Goal: Information Seeking & Learning: Compare options

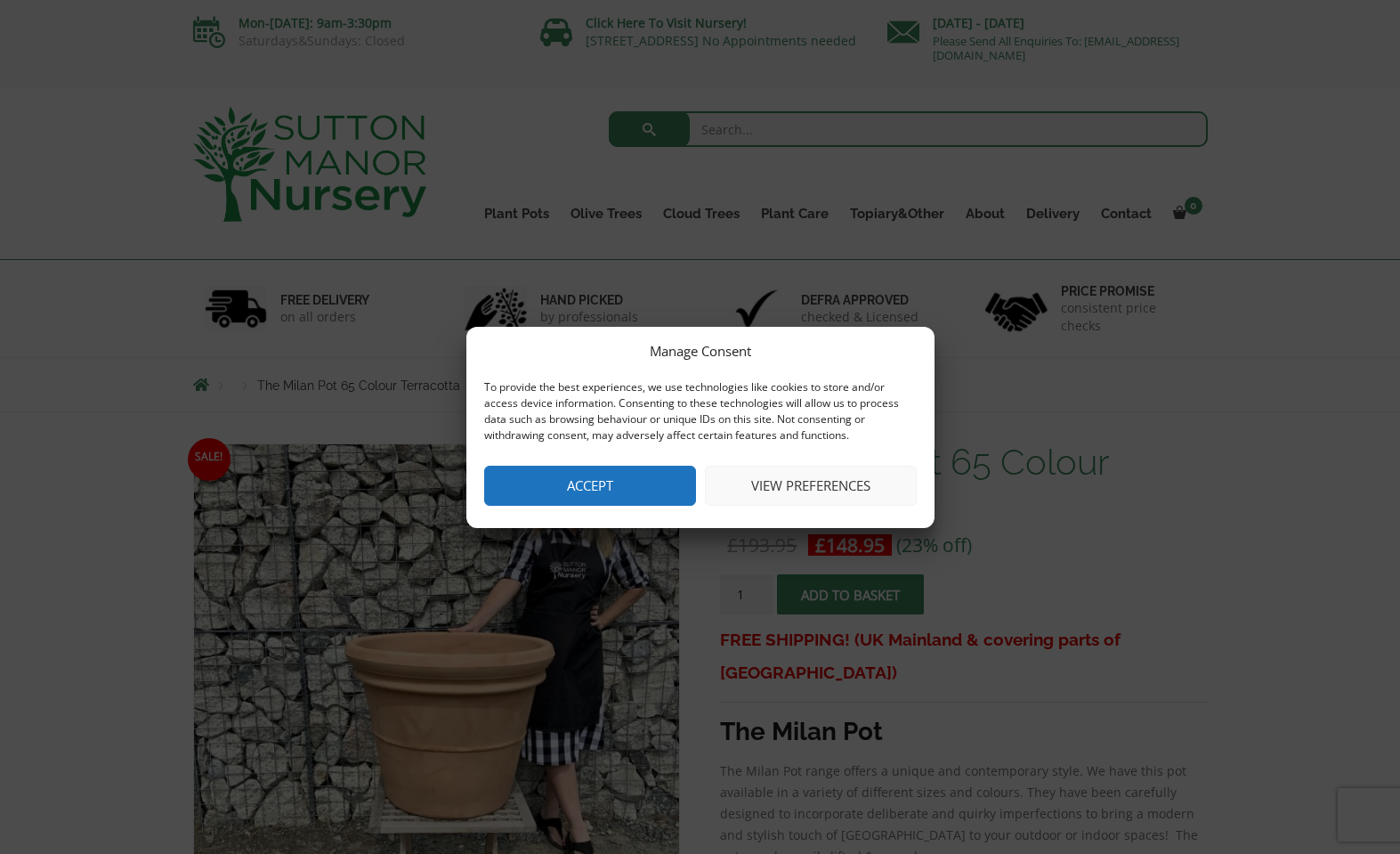
click at [560, 480] on button "Accept" at bounding box center [591, 485] width 212 height 40
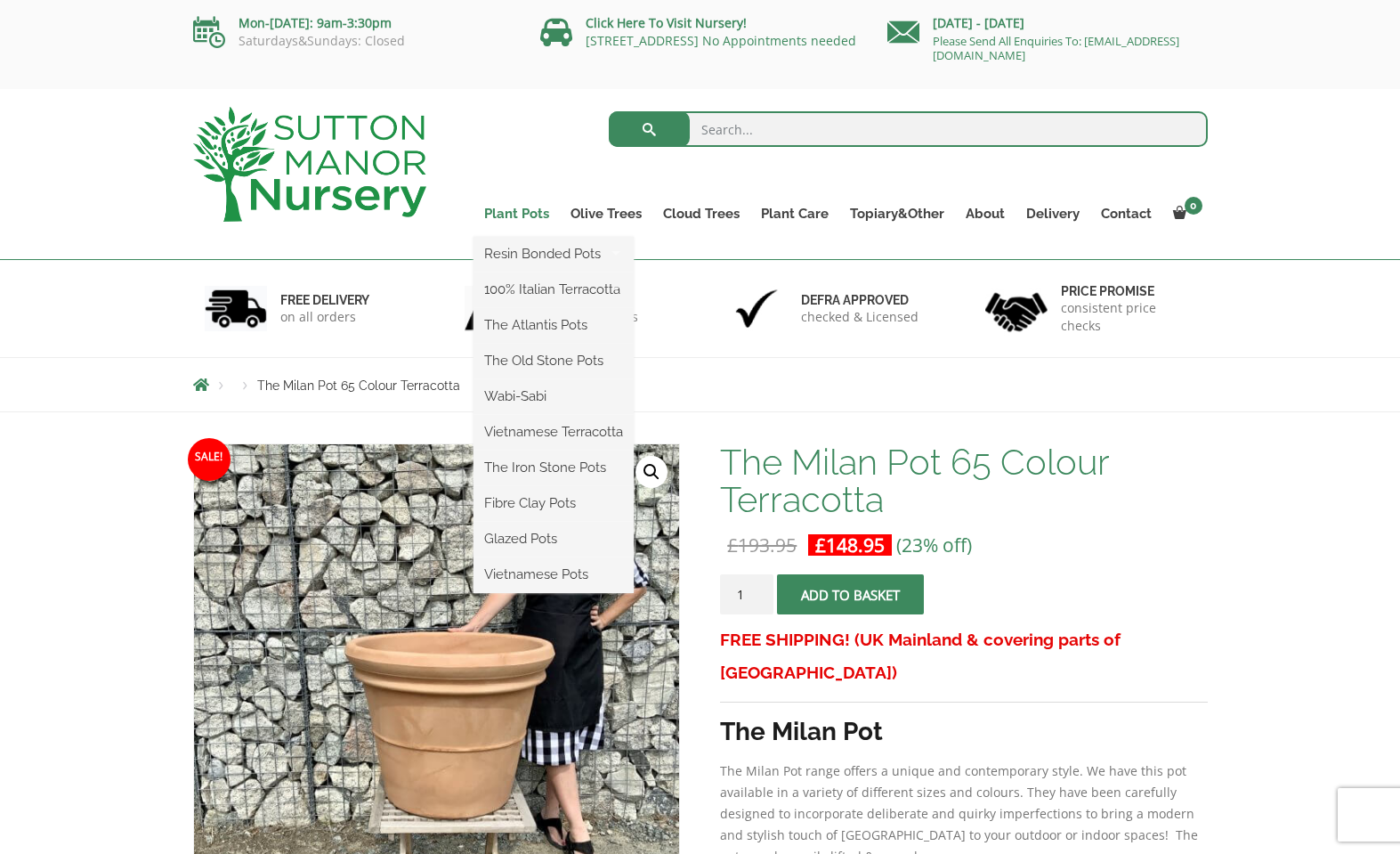
click at [521, 212] on link "Plant Pots" at bounding box center [517, 213] width 87 height 25
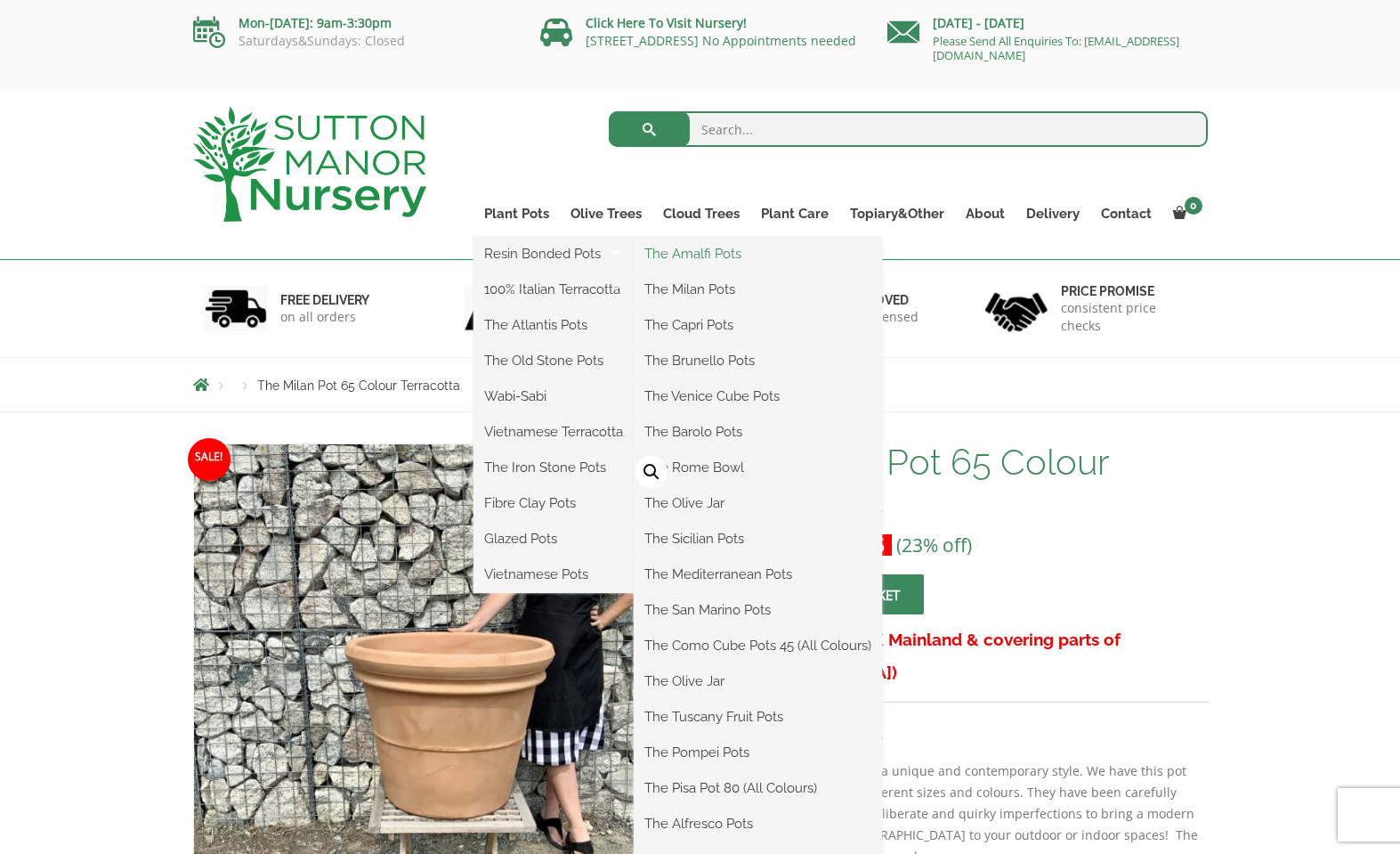
click at [734, 260] on link "The Amalfi Pots" at bounding box center [758, 253] width 248 height 27
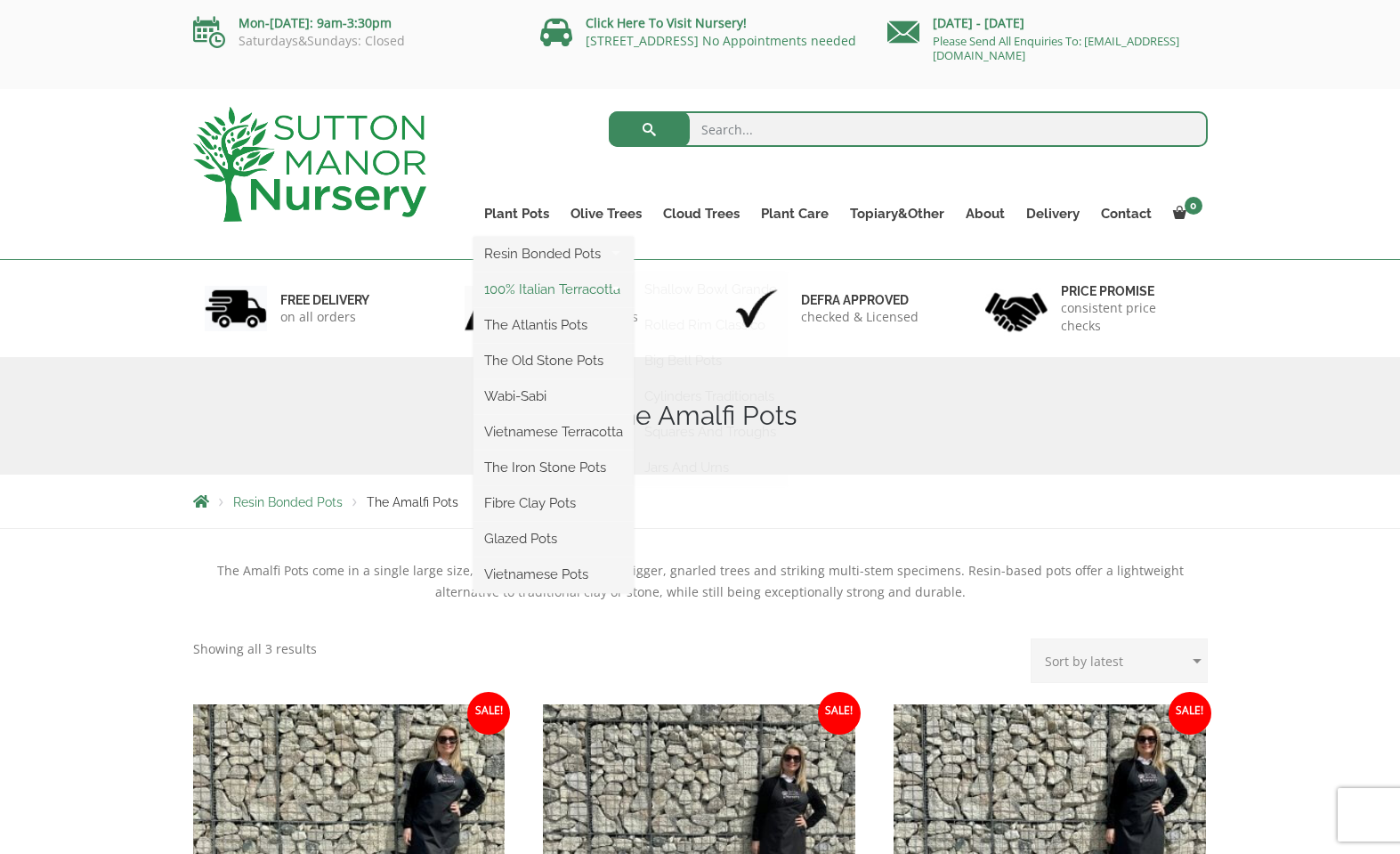
click at [535, 302] on link "100% Italian Terracotta" at bounding box center [554, 289] width 161 height 27
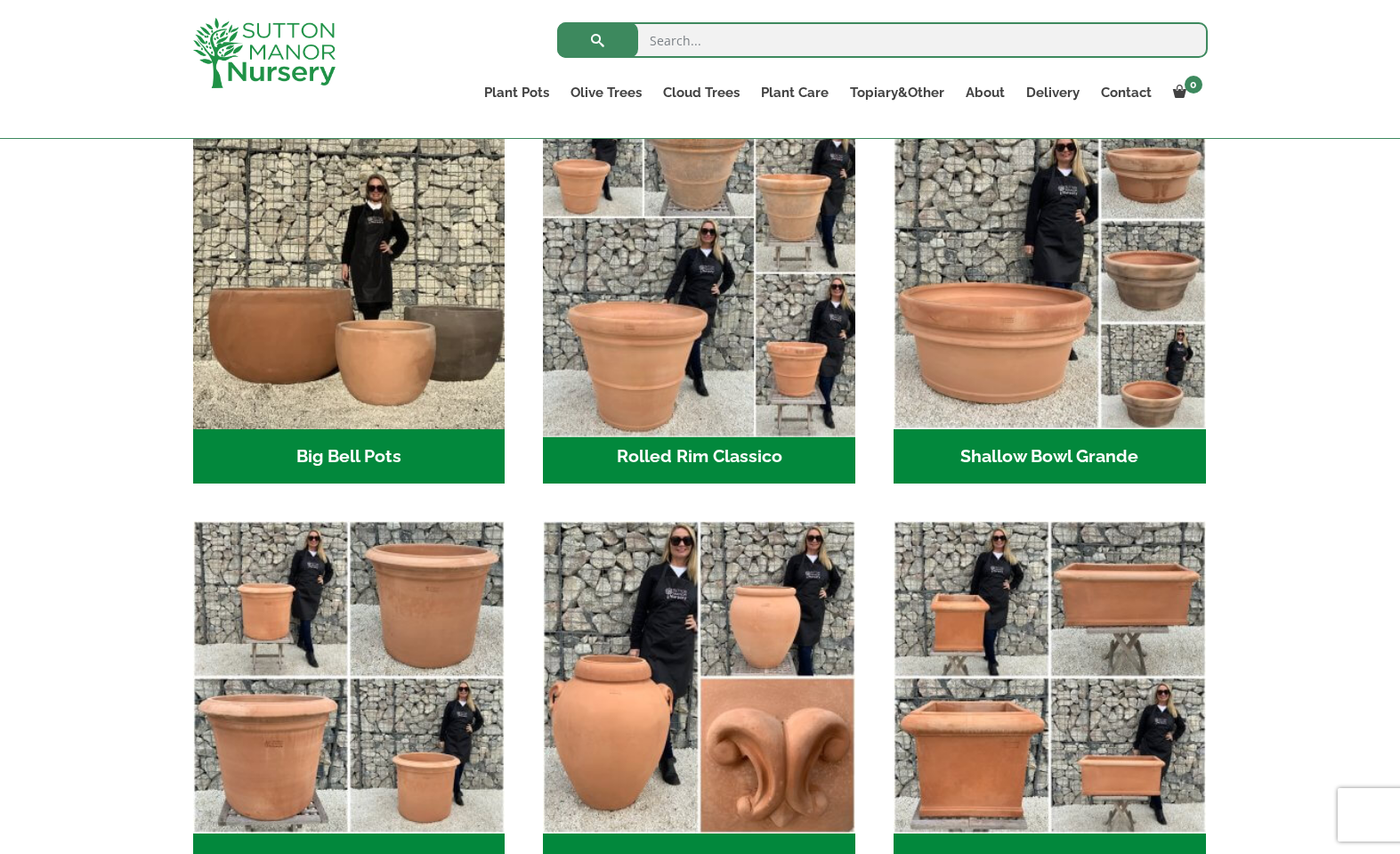
scroll to position [680, 0]
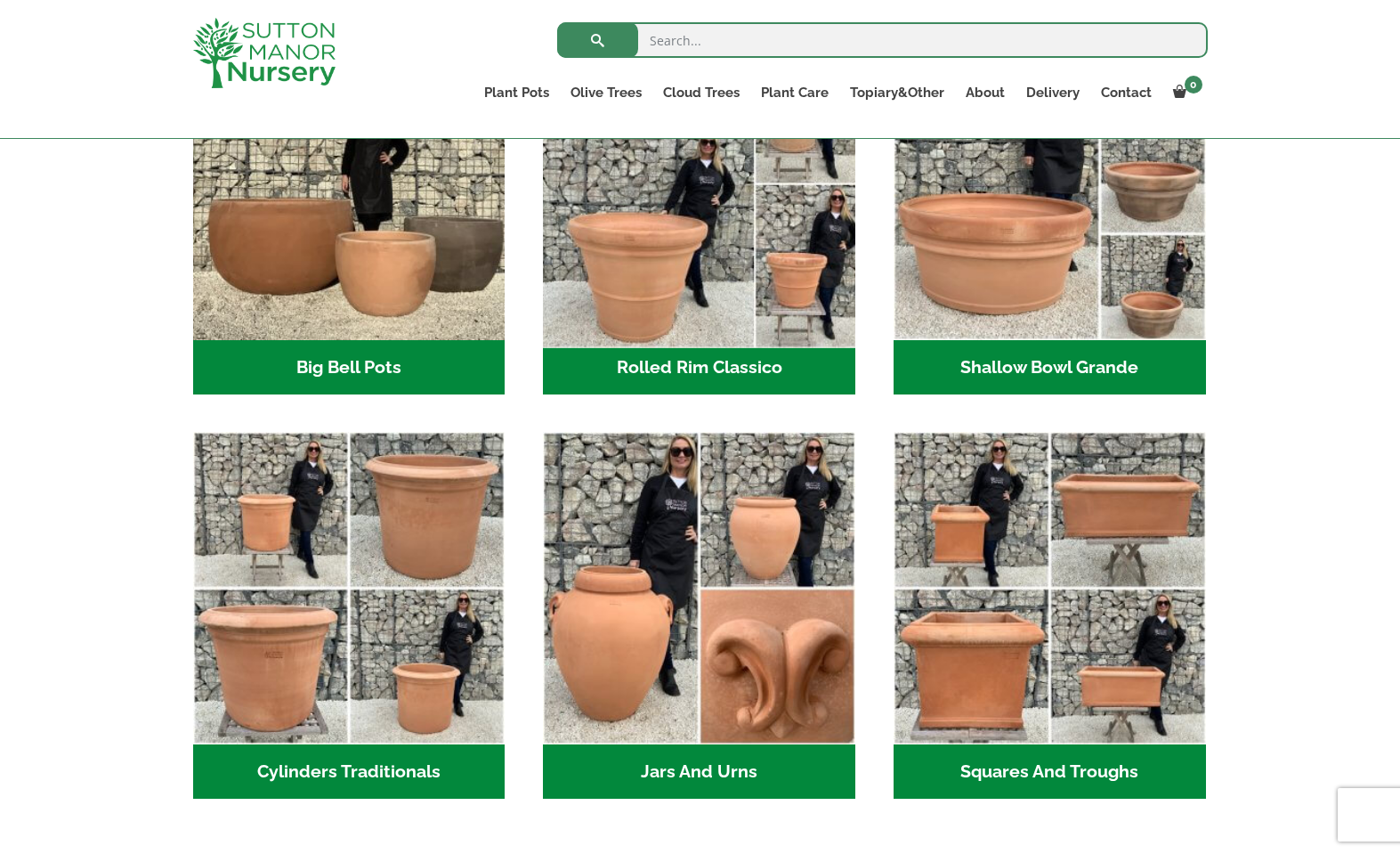
click at [718, 312] on img "Visit product category Rolled Rim Classico" at bounding box center [700, 183] width 328 height 328
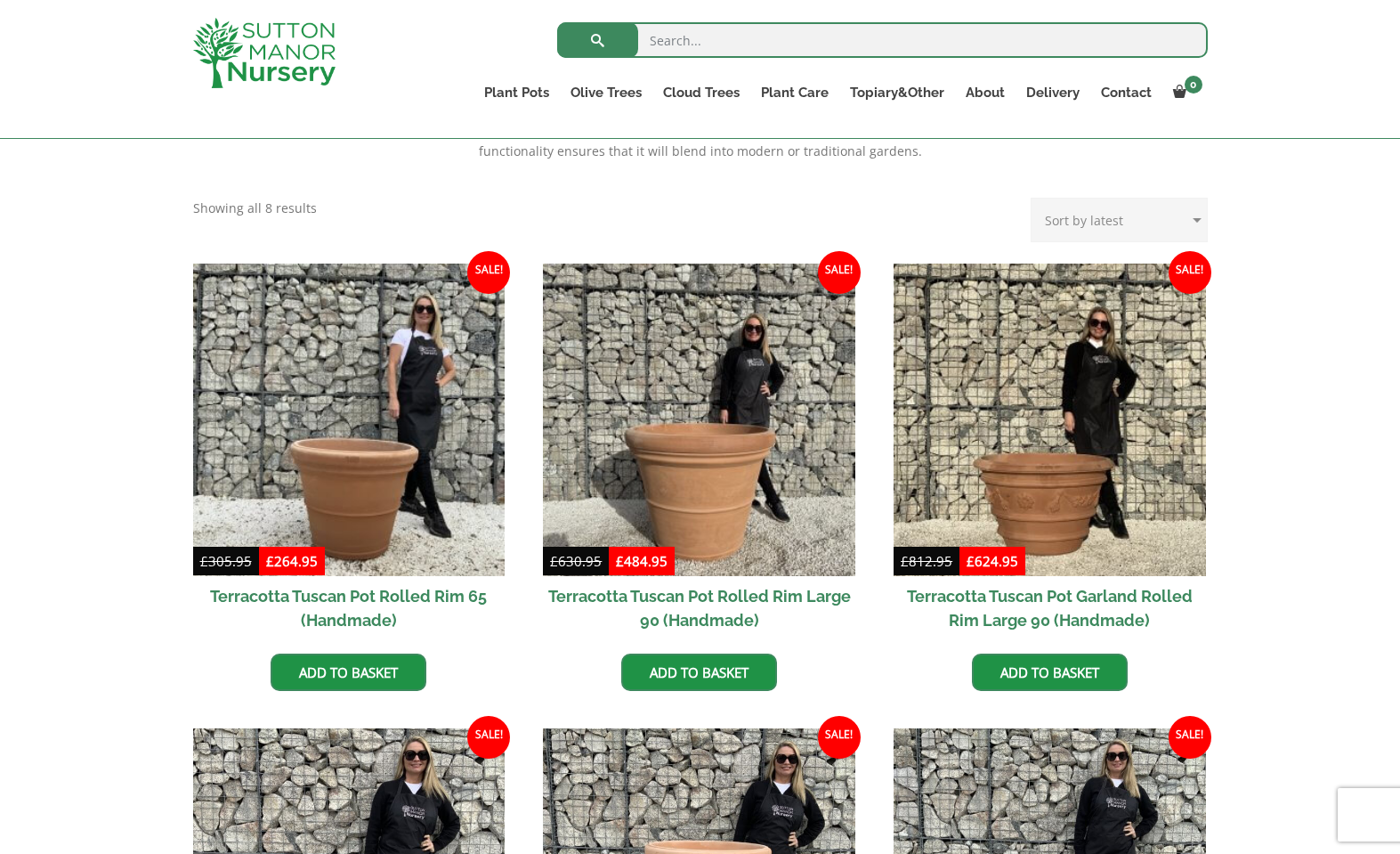
scroll to position [413, 0]
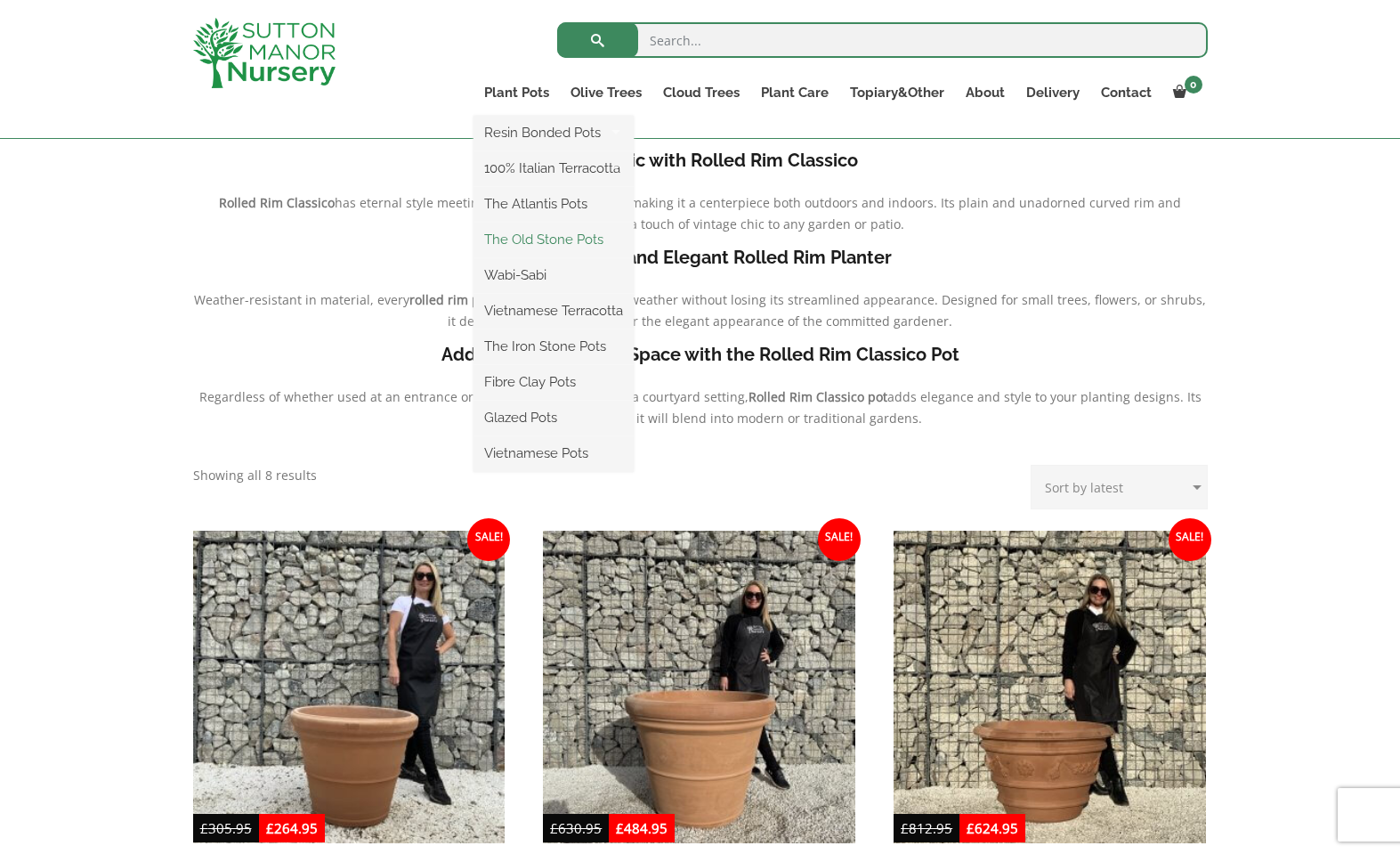
click at [547, 237] on link "The Old Stone Pots" at bounding box center [554, 239] width 161 height 27
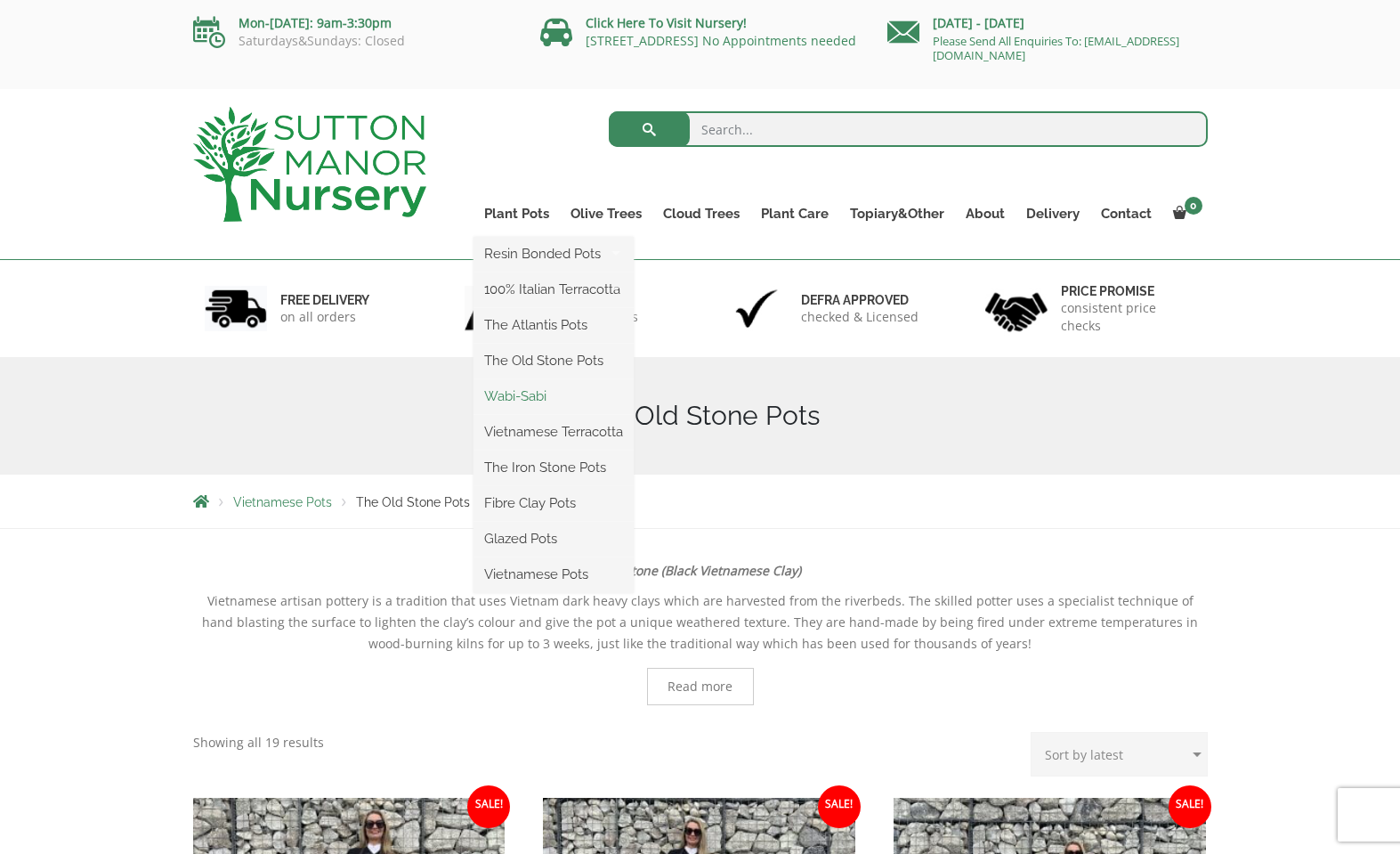
click at [546, 398] on link "Wabi-Sabi" at bounding box center [554, 396] width 161 height 27
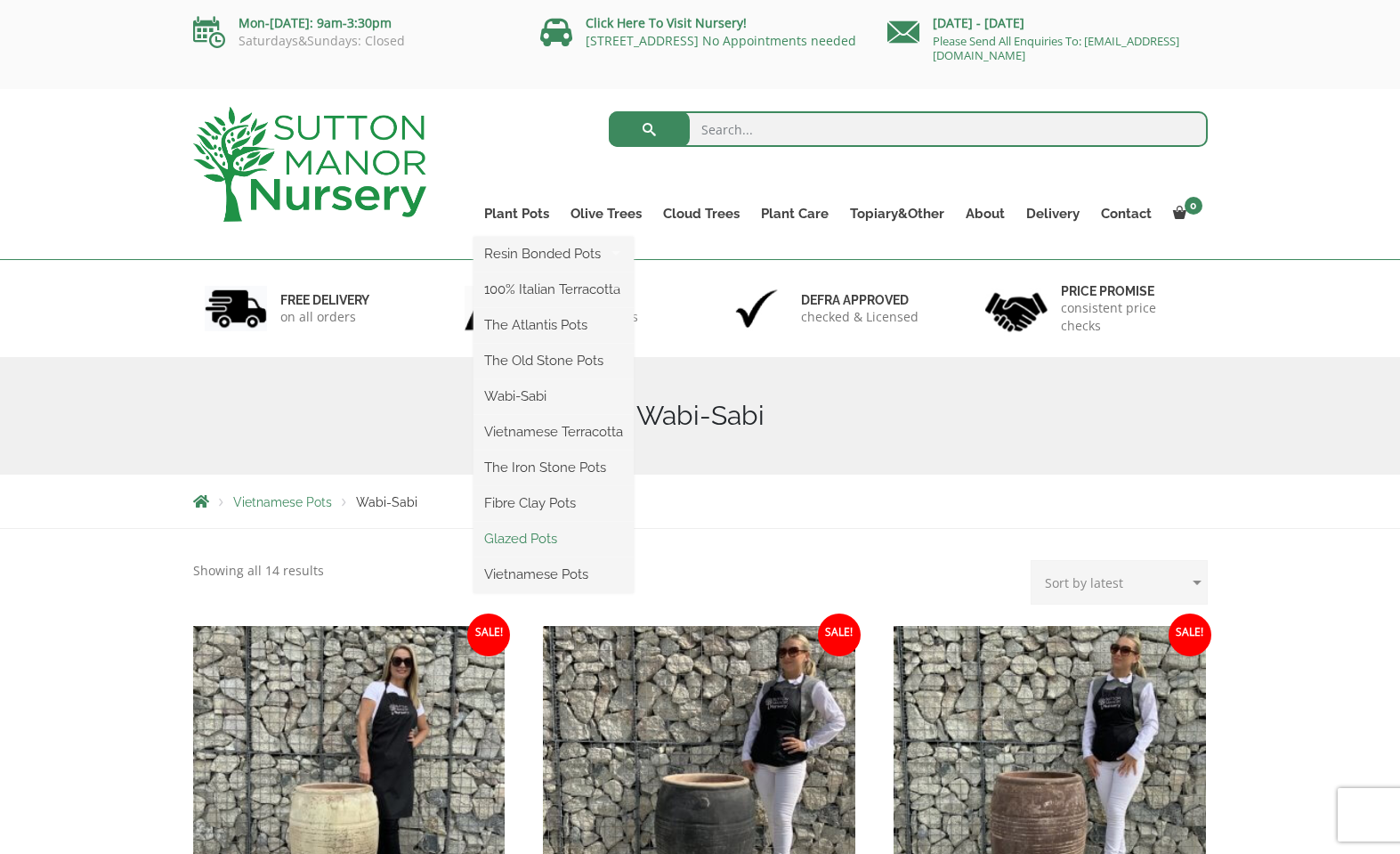
click at [548, 535] on link "Glazed Pots" at bounding box center [554, 538] width 161 height 27
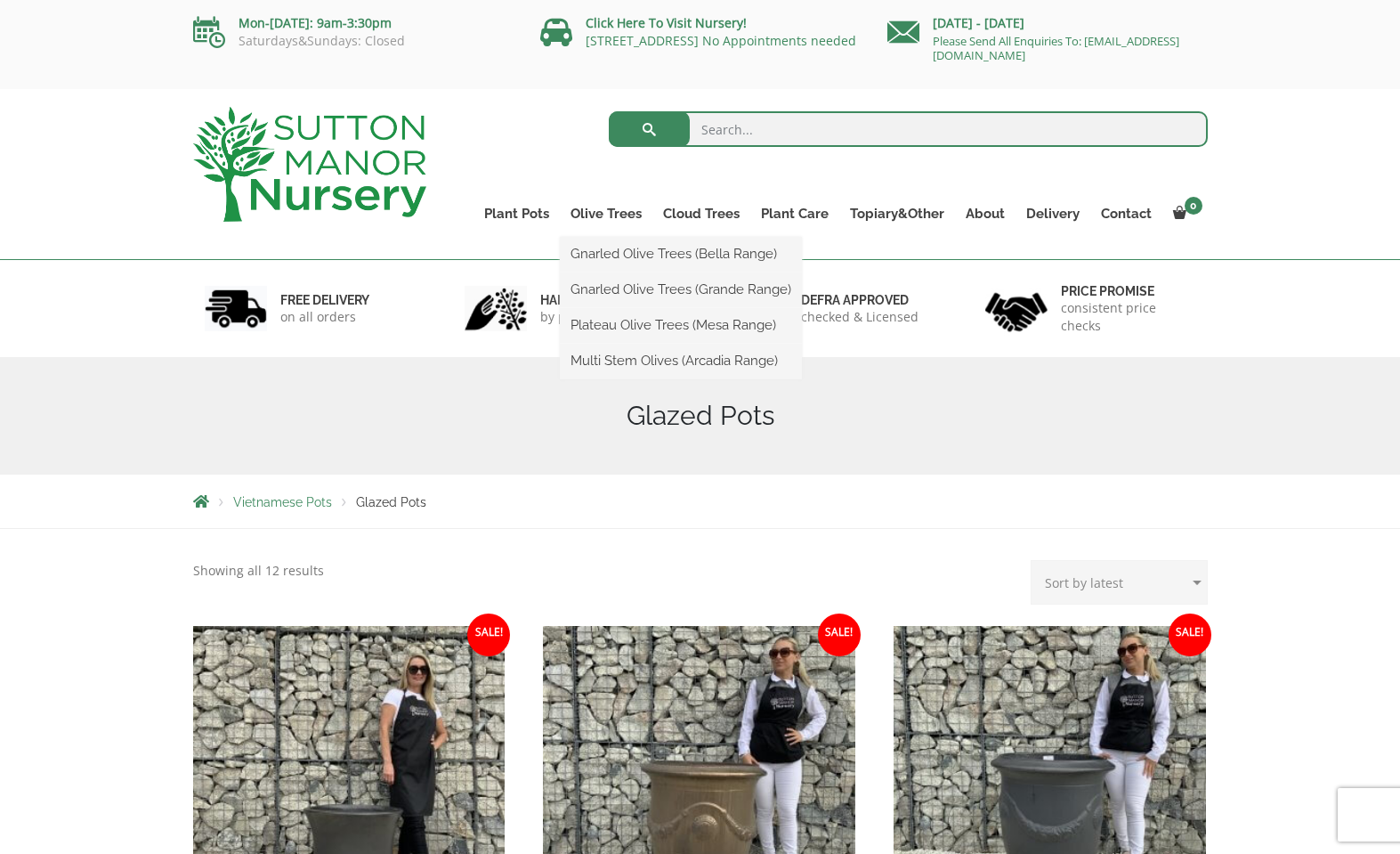
scroll to position [89, 0]
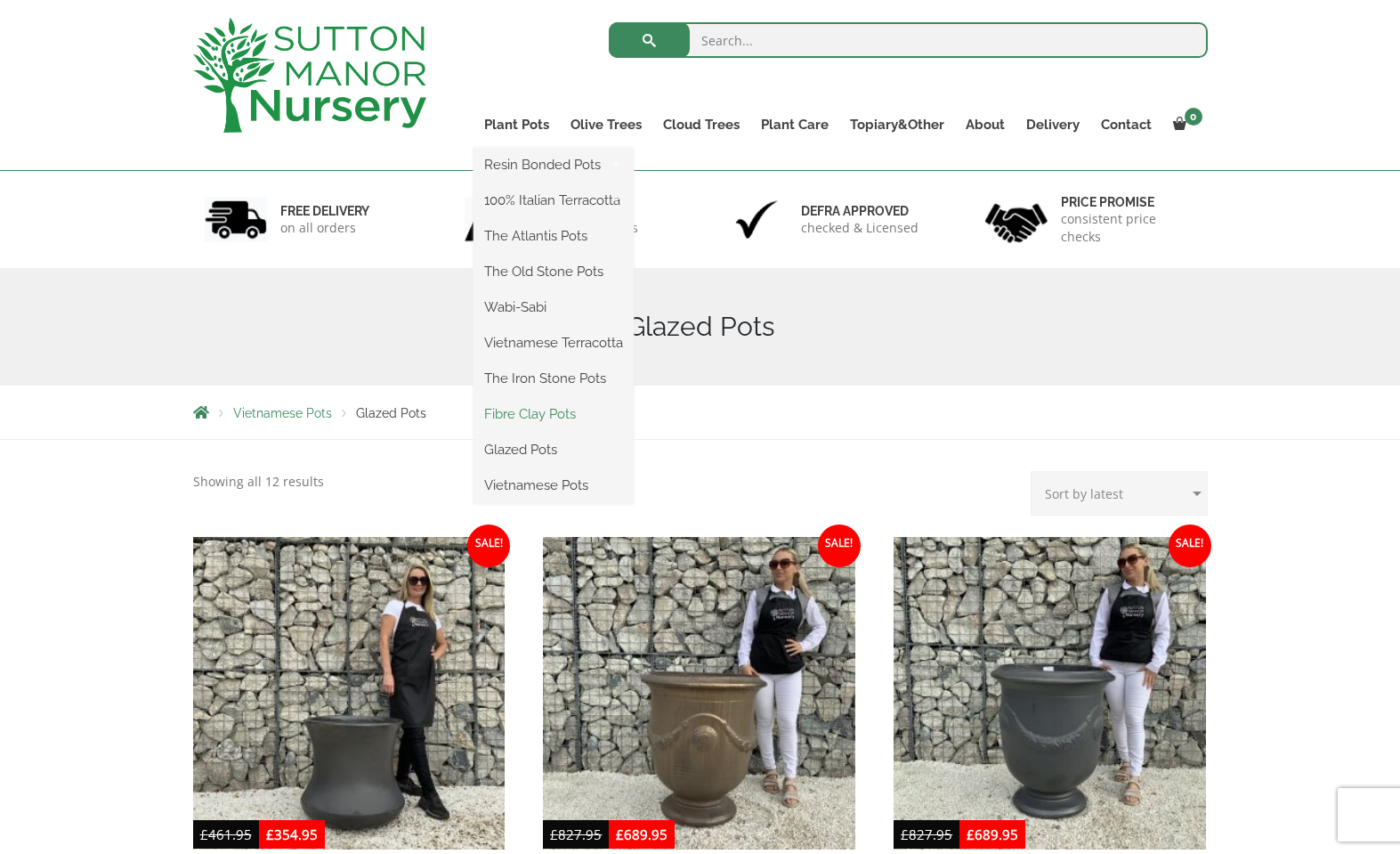
click at [523, 413] on link "Fibre Clay Pots" at bounding box center [554, 414] width 161 height 27
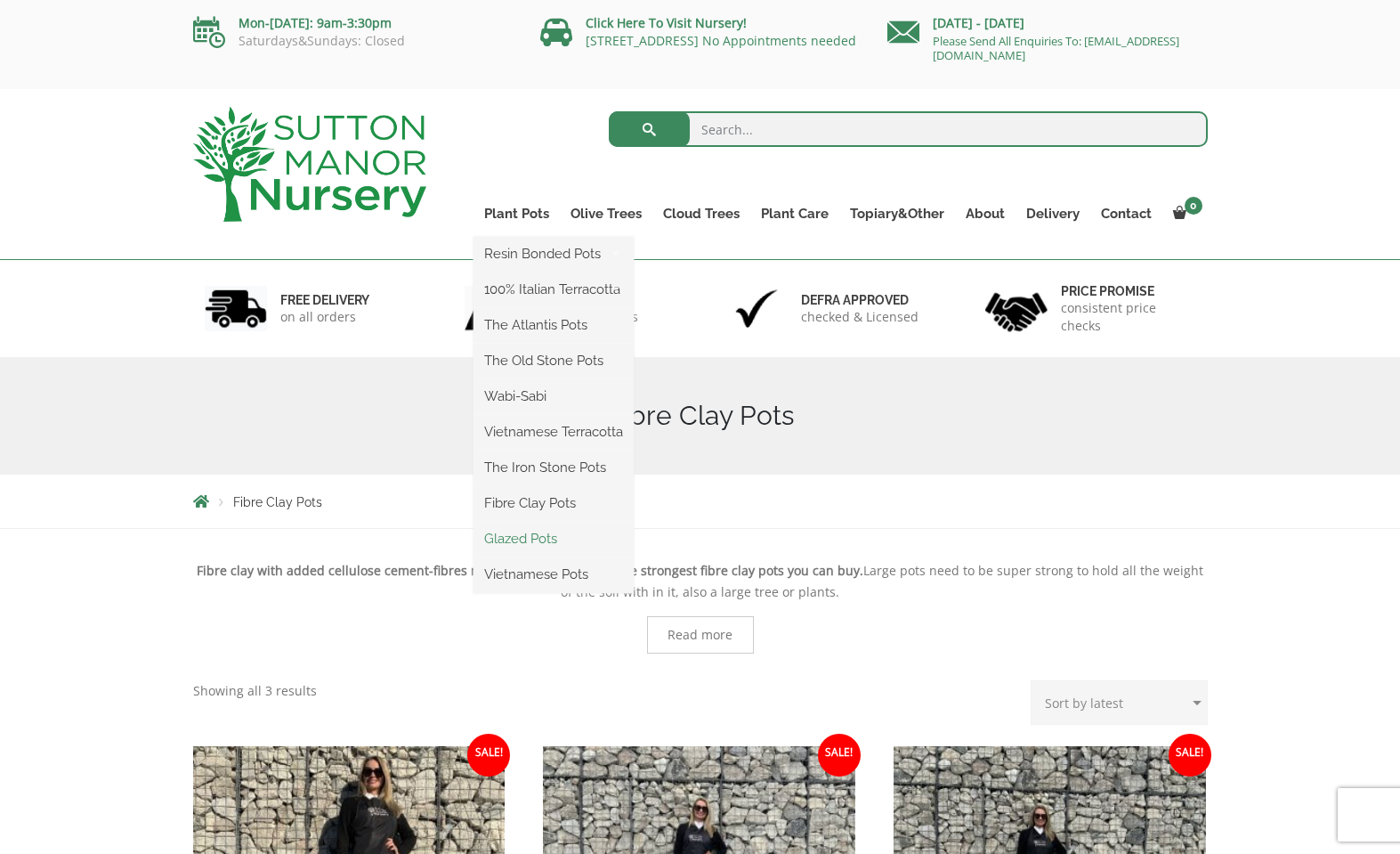
click at [533, 544] on link "Glazed Pots" at bounding box center [554, 538] width 161 height 27
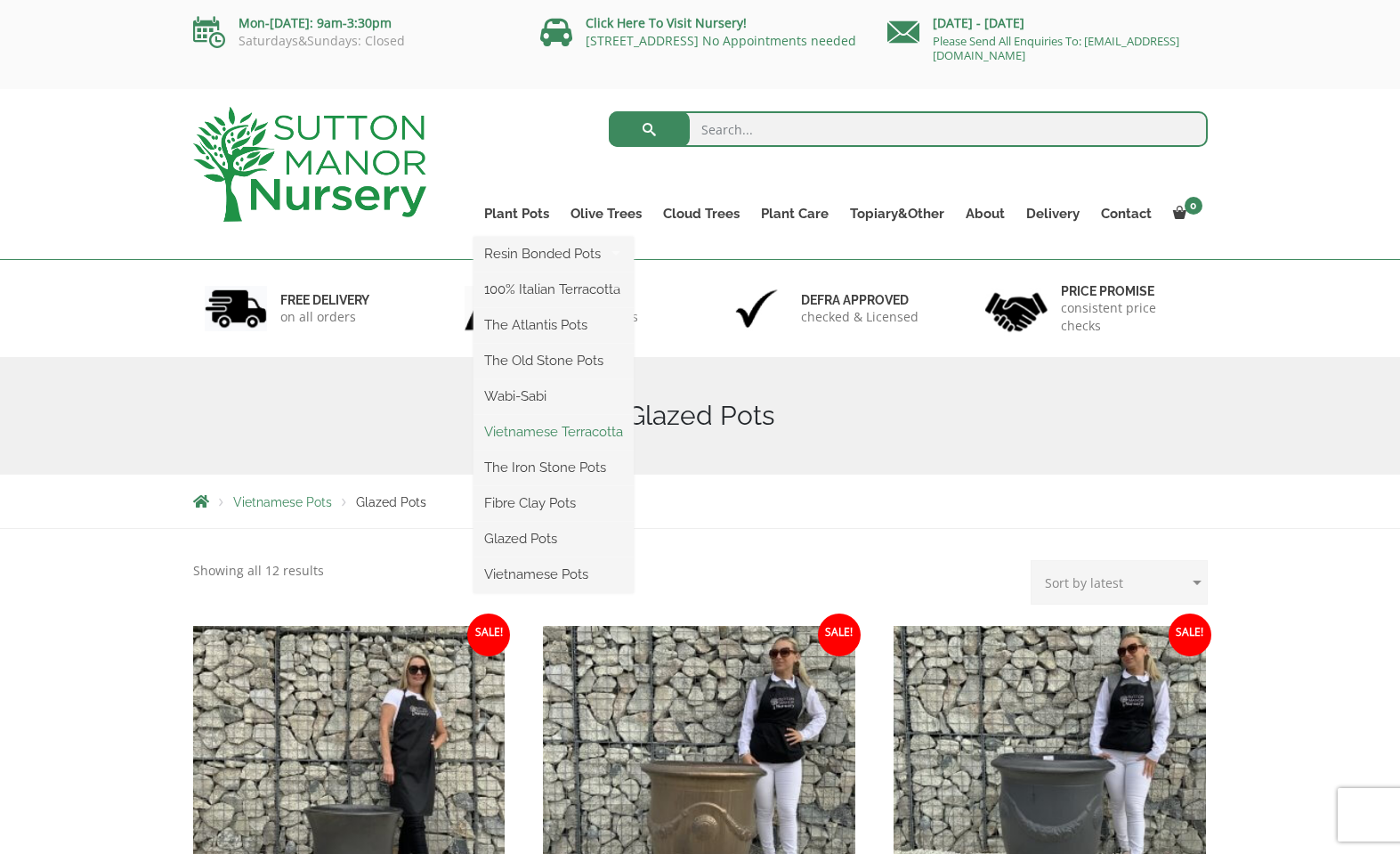
click at [536, 430] on link "Vietnamese Terracotta" at bounding box center [554, 431] width 161 height 27
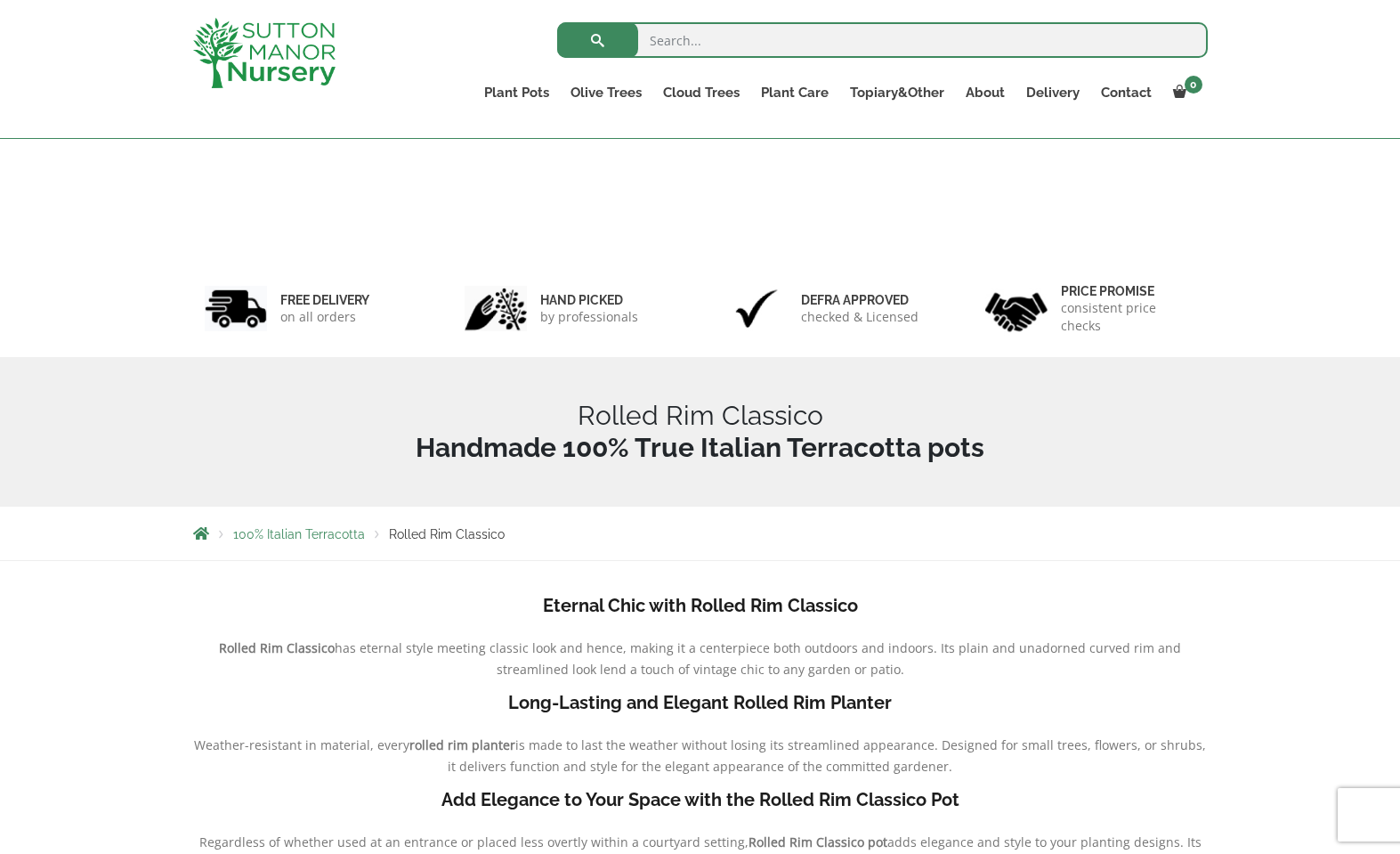
scroll to position [413, 0]
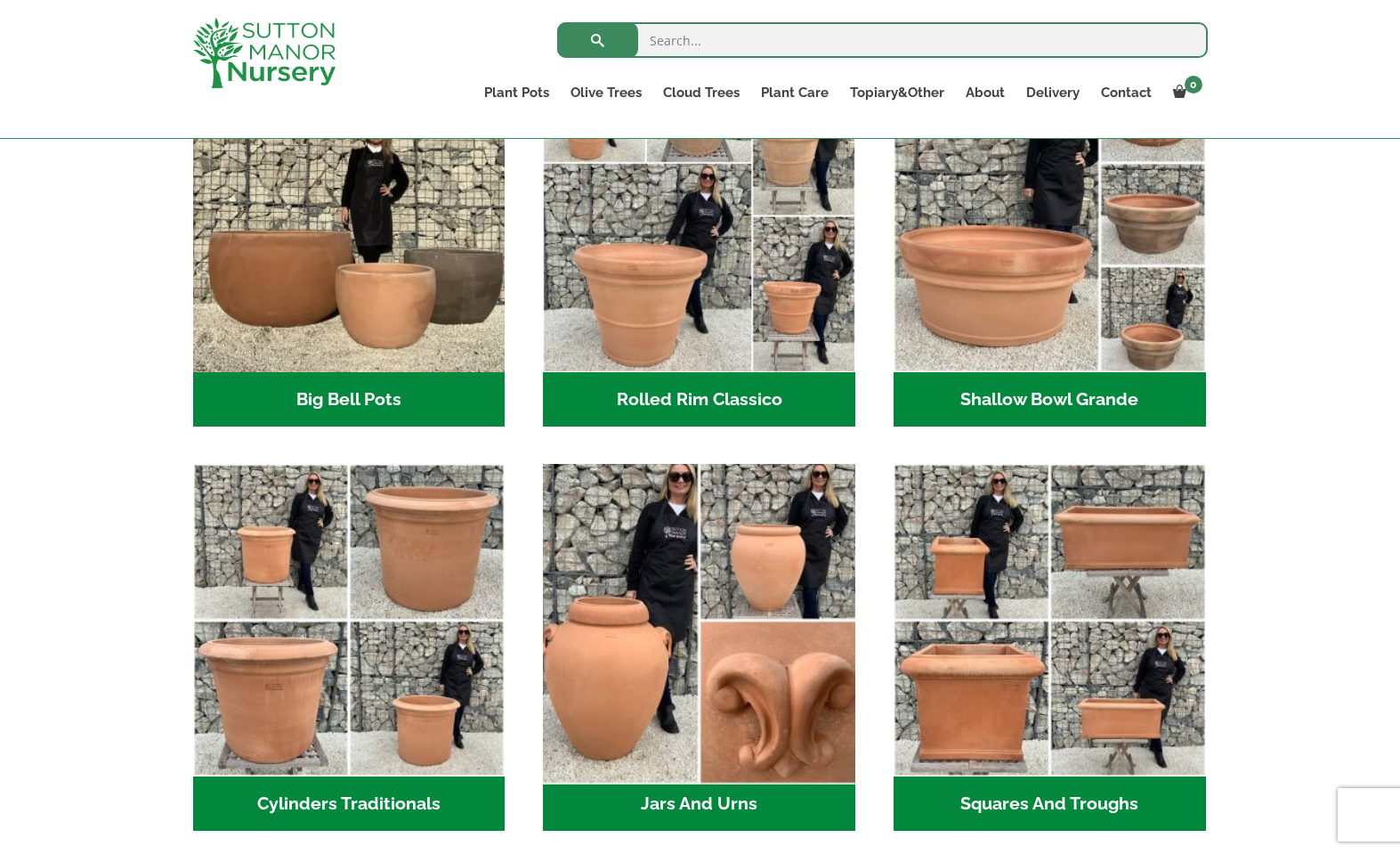
scroll to position [915, 0]
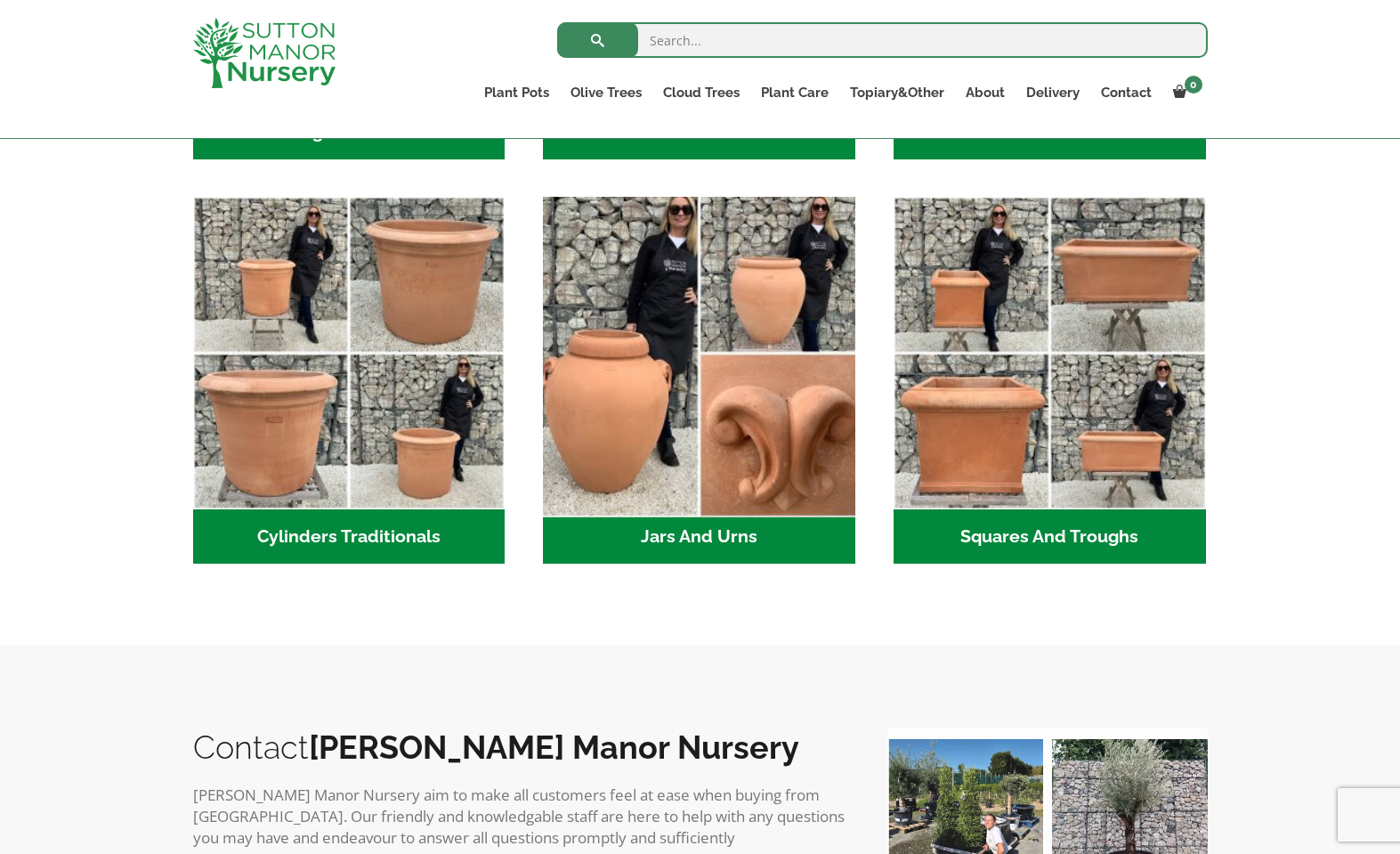
click at [638, 405] on img "Visit product category Jars And Urns" at bounding box center [700, 353] width 328 height 328
